Goal: Check status: Check status

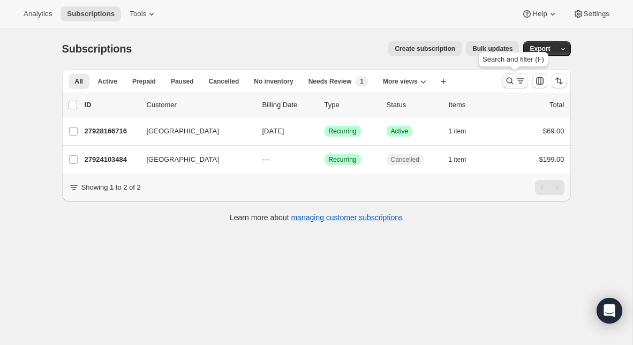
click at [512, 78] on icon "Search and filter results" at bounding box center [510, 81] width 11 height 11
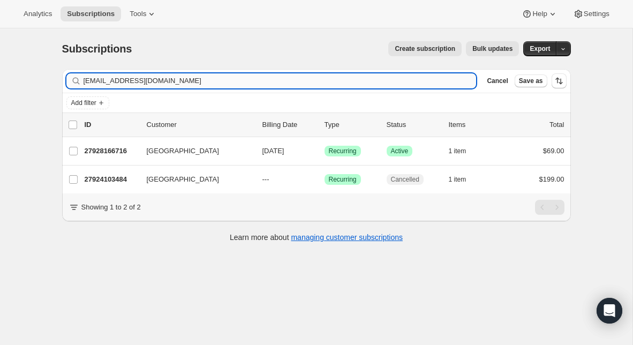
click at [363, 83] on input "[EMAIL_ADDRESS][DOMAIN_NAME]" at bounding box center [280, 80] width 393 height 15
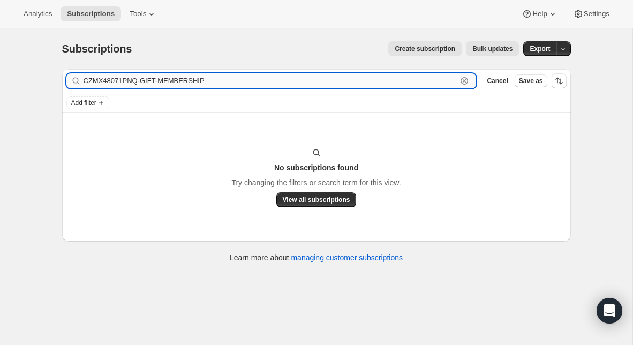
click at [131, 82] on input "CZMX48071PNQ-GIFT-MEMBERSHIP" at bounding box center [271, 80] width 374 height 15
paste input "[EMAIL_ADDRESS][DOMAIN_NAME]"
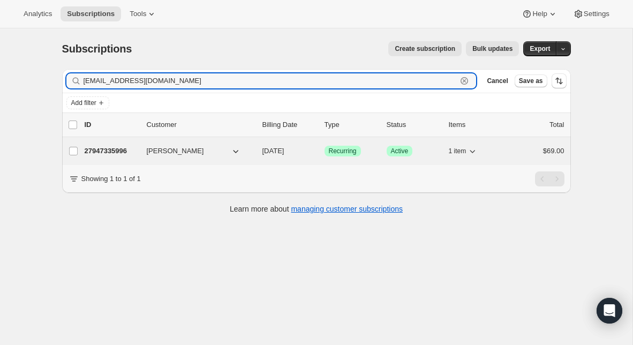
type input "[EMAIL_ADDRESS][DOMAIN_NAME]"
click at [113, 154] on p "27947335996" at bounding box center [112, 151] width 54 height 11
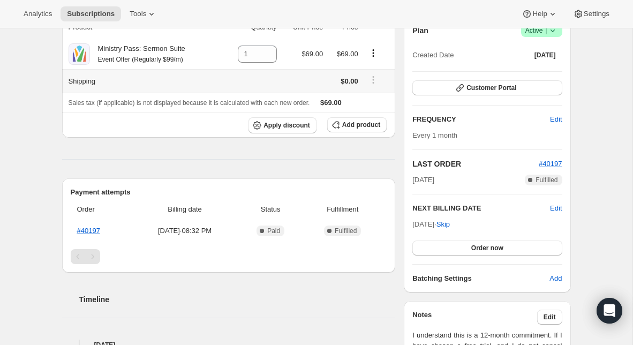
scroll to position [114, 0]
